Goal: Check status: Check status

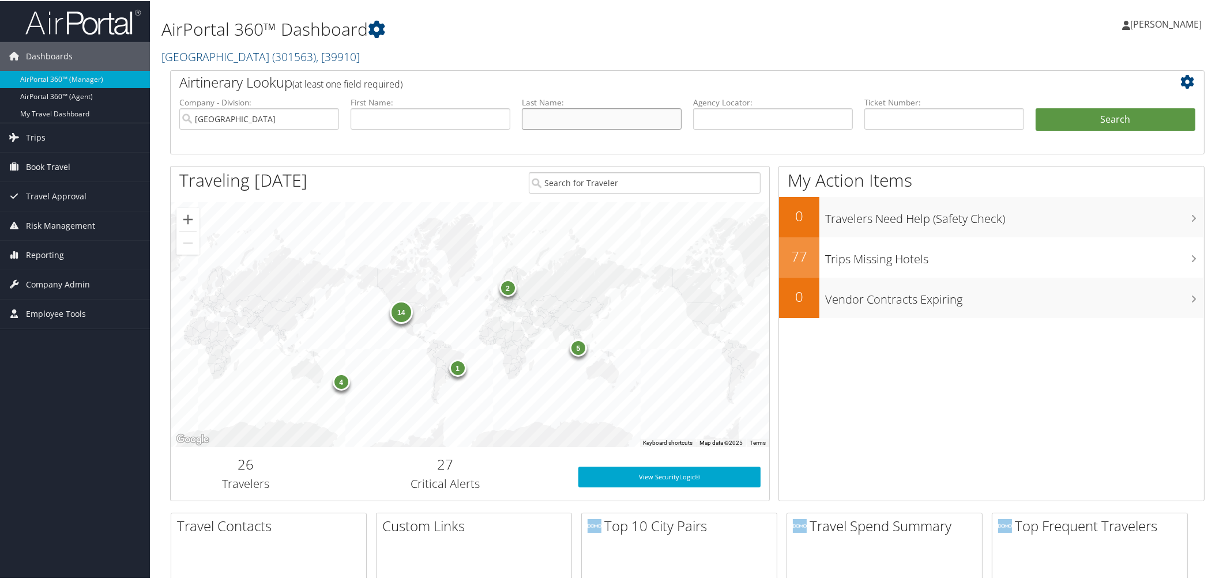
click at [542, 129] on input "text" at bounding box center [602, 117] width 160 height 21
paste input "McDermott"
type input "McDermott"
click at [1073, 130] on button "Search" at bounding box center [1116, 118] width 160 height 23
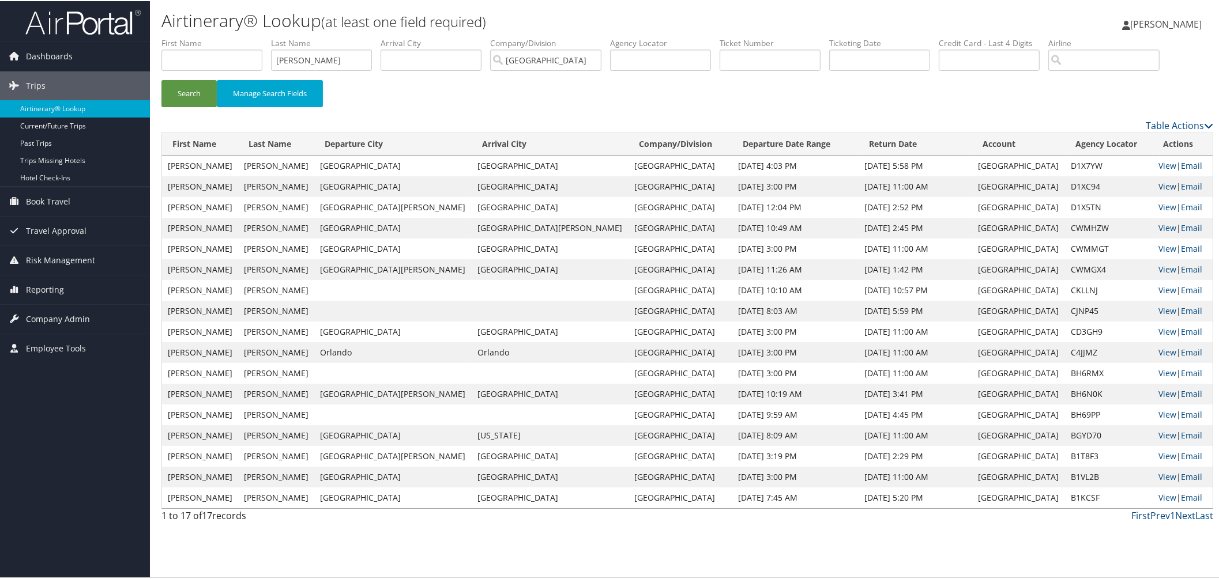
click at [1158, 191] on link "View" at bounding box center [1167, 185] width 18 height 11
click at [1158, 170] on link "View" at bounding box center [1167, 164] width 18 height 11
click at [1158, 212] on link "View" at bounding box center [1167, 206] width 18 height 11
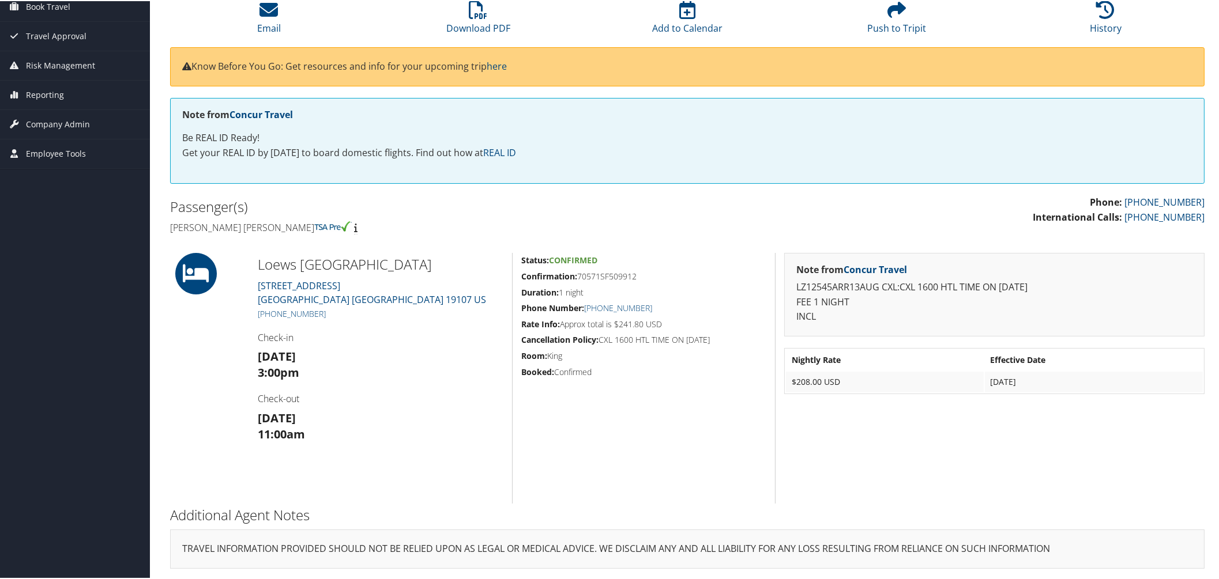
scroll to position [220, 0]
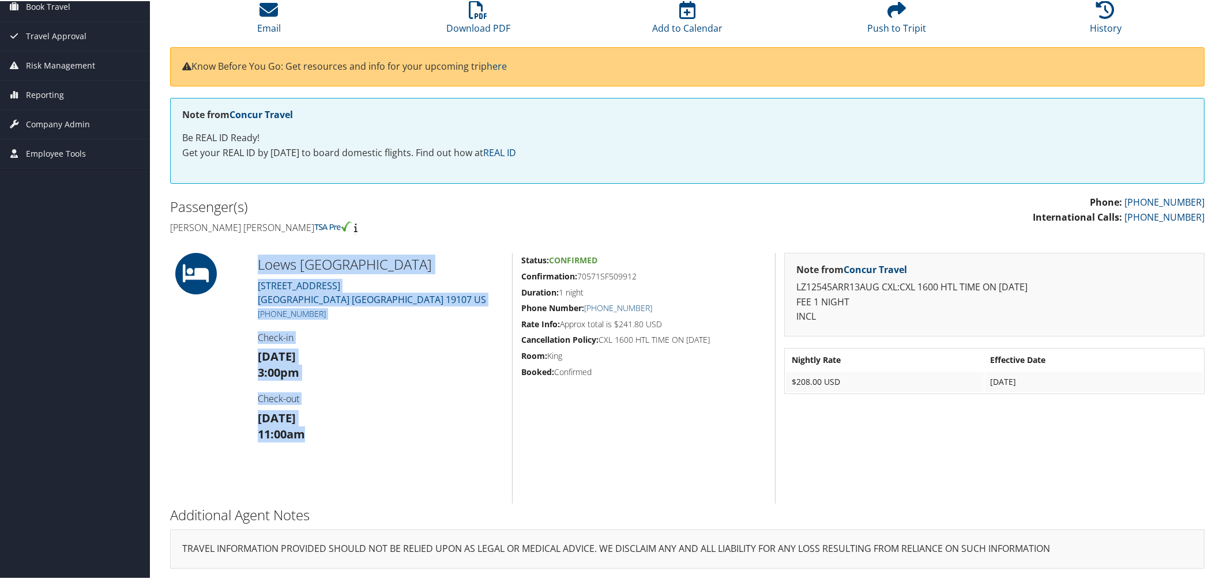
drag, startPoint x: 251, startPoint y: 225, endPoint x: 379, endPoint y: 432, distance: 243.6
click at [379, 432] on div "Loews Philadelphia Hotel 1200 Market Street Philadelphia PA 19107 US +1 (215) 6…" at bounding box center [380, 377] width 263 height 251
copy div "Loews Philadelphia Hotel 1200 Market Street Philadelphia PA 19107 US +1 (215) 6…"
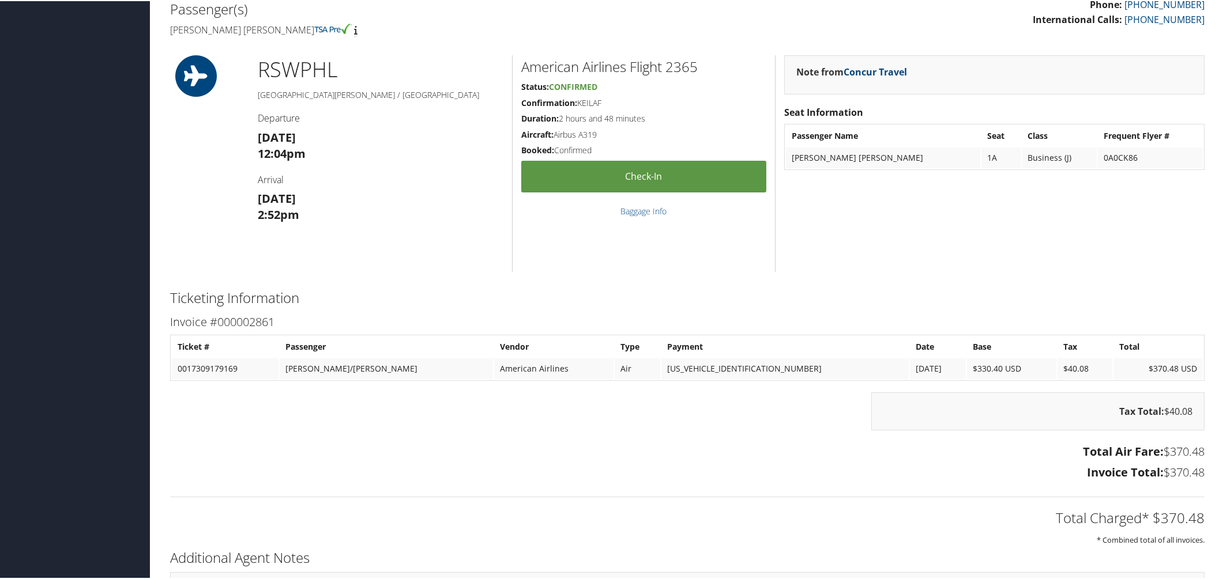
scroll to position [90, 0]
